Goal: Task Accomplishment & Management: Manage account settings

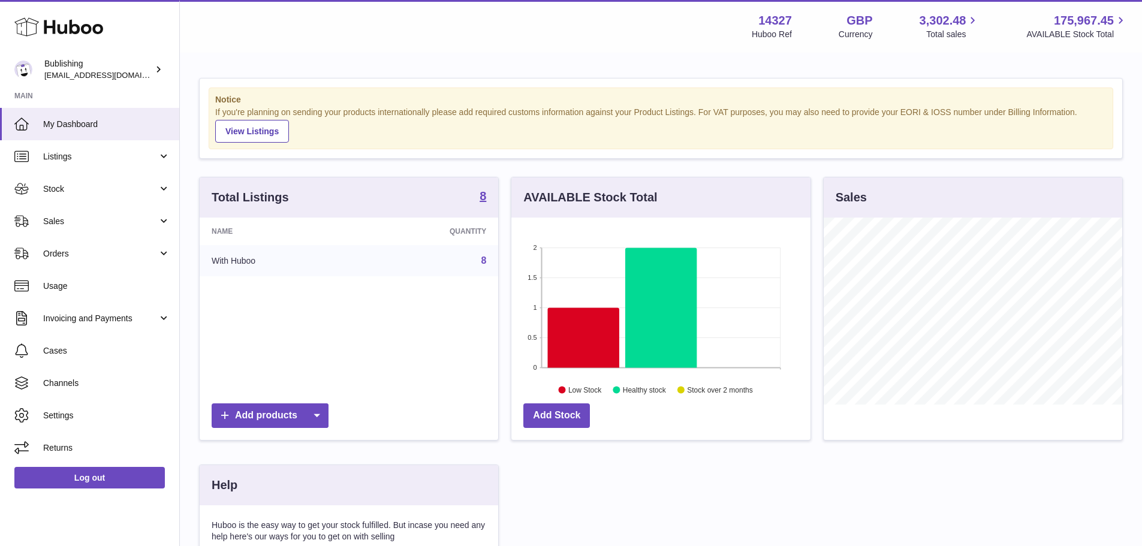
scroll to position [187, 299]
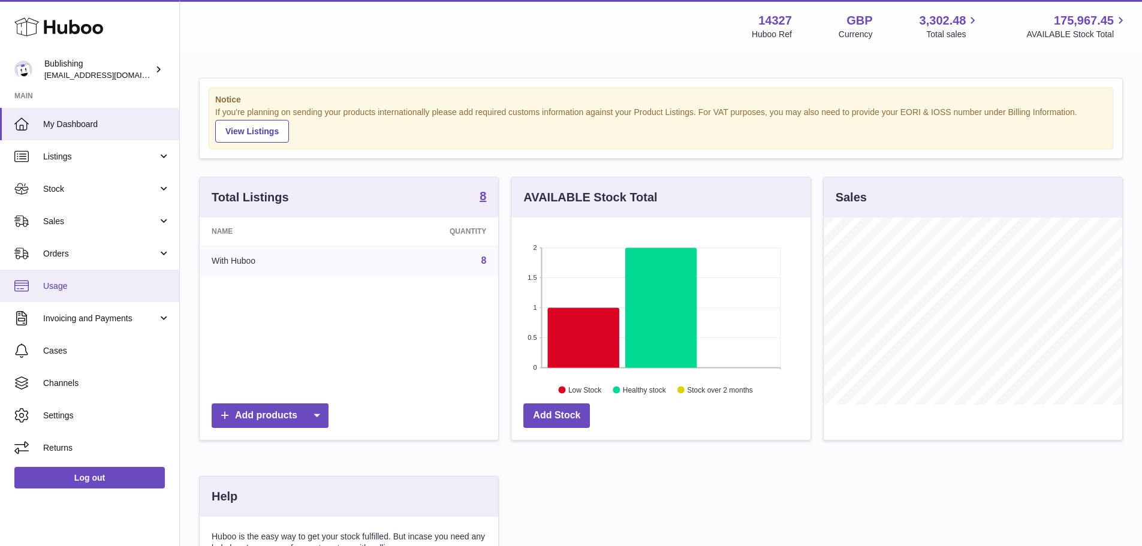
click at [82, 287] on span "Usage" at bounding box center [106, 286] width 127 height 11
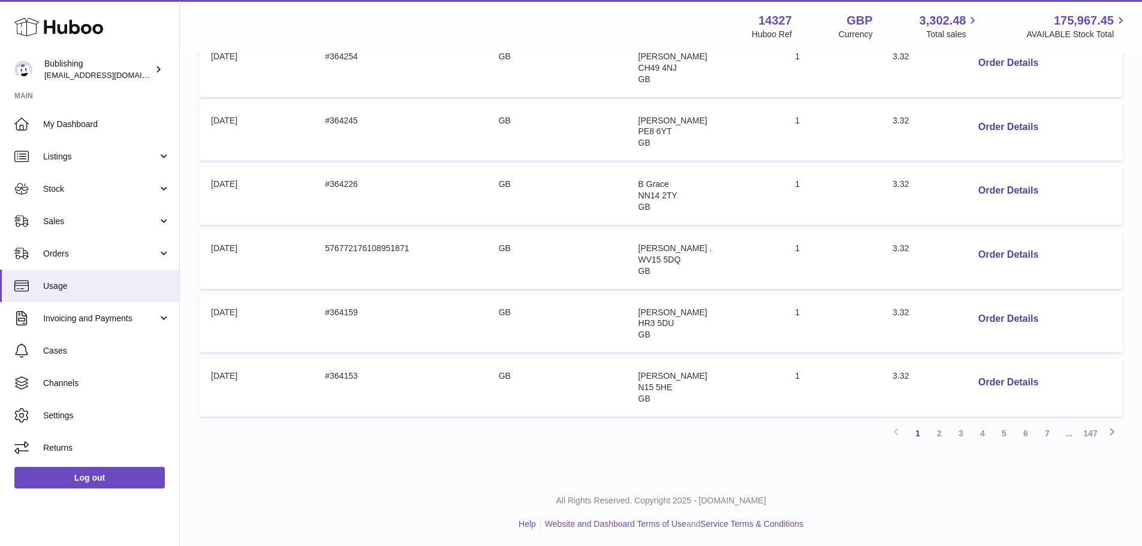
scroll to position [505, 0]
click at [1088, 429] on link "147" at bounding box center [1091, 432] width 22 height 22
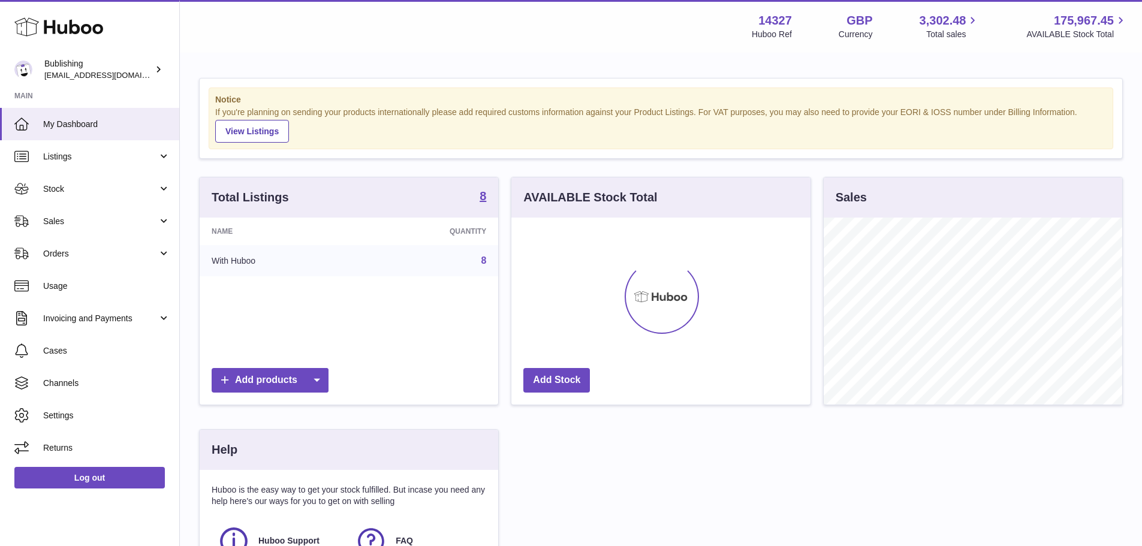
scroll to position [187, 299]
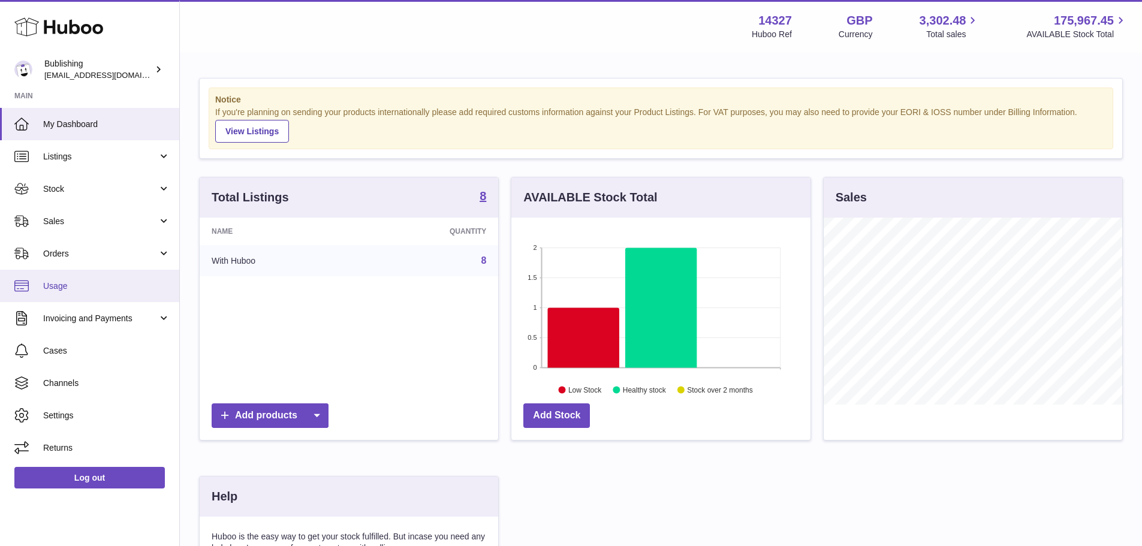
click at [64, 291] on span "Usage" at bounding box center [106, 286] width 127 height 11
